Goal: Task Accomplishment & Management: Manage account settings

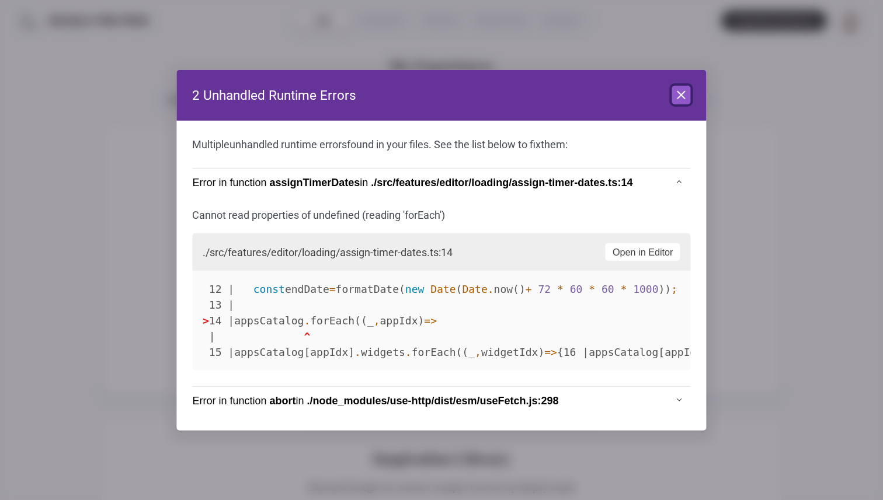
click at [680, 88] on icon at bounding box center [682, 95] width 14 height 14
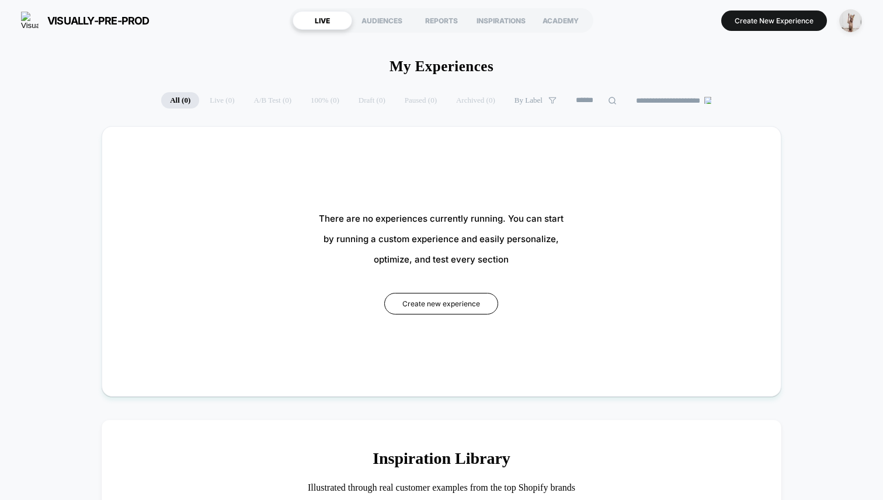
click at [109, 25] on span "visually-pre-prod" at bounding box center [98, 21] width 102 height 12
click at [851, 23] on img "button" at bounding box center [850, 20] width 23 height 23
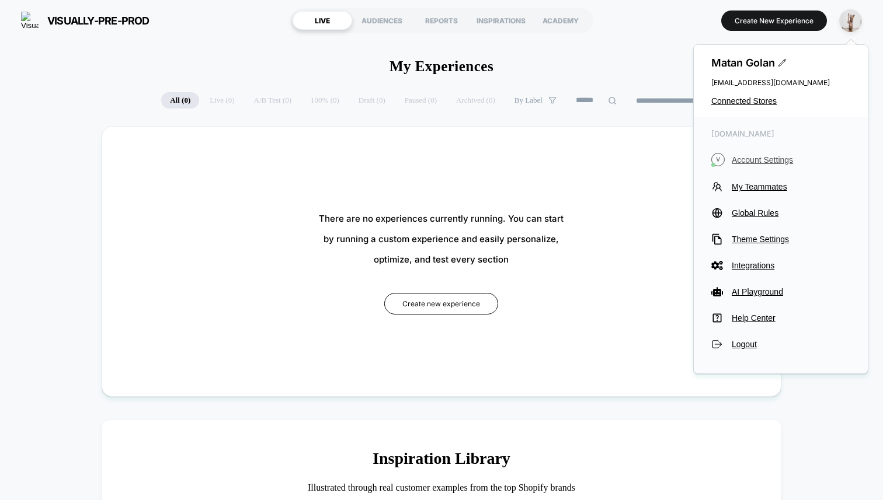
click at [750, 156] on span "Account Settings" at bounding box center [791, 159] width 119 height 9
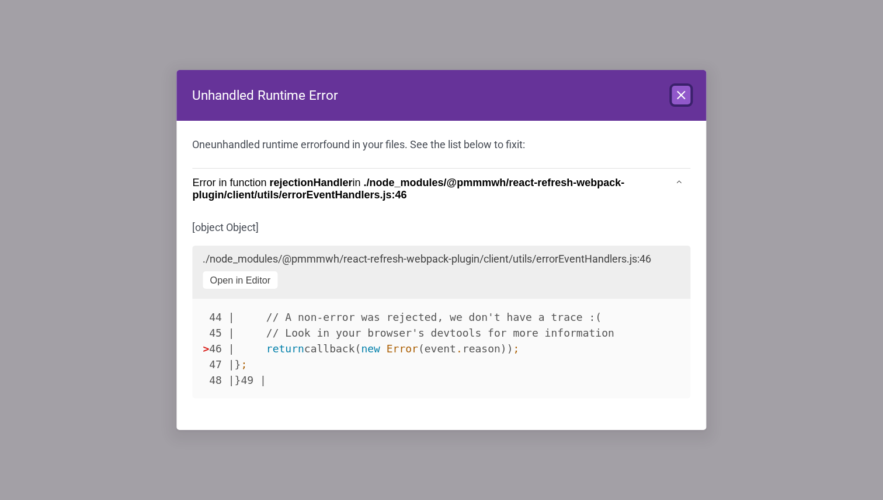
click at [684, 88] on icon at bounding box center [682, 95] width 14 height 14
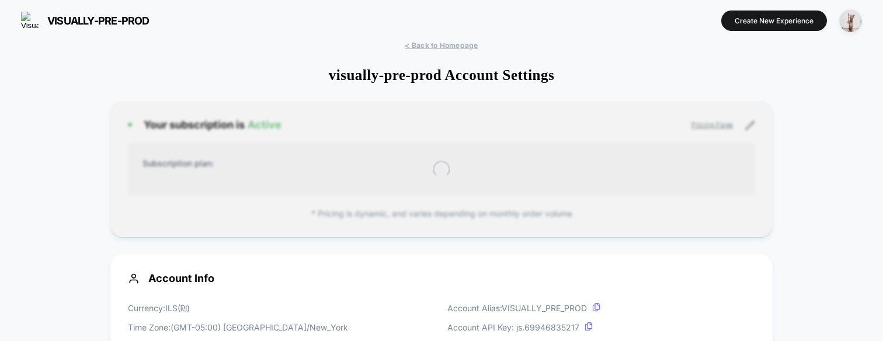
scroll to position [158, 0]
